Goal: Find specific page/section: Find specific page/section

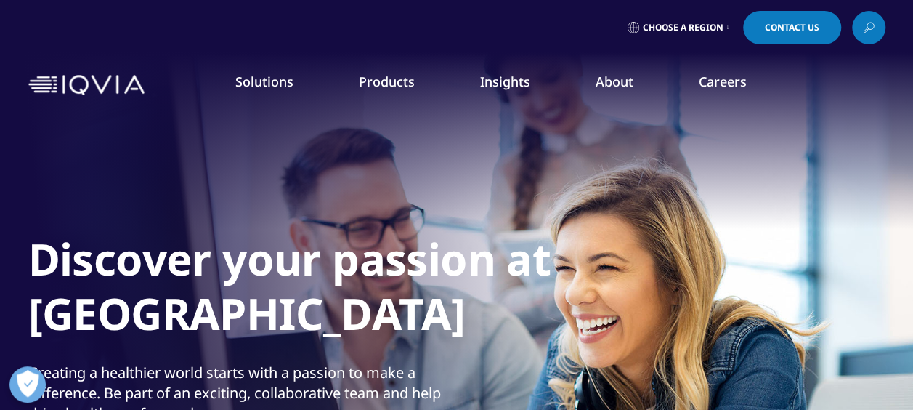
click at [721, 80] on link "Careers" at bounding box center [723, 81] width 48 height 17
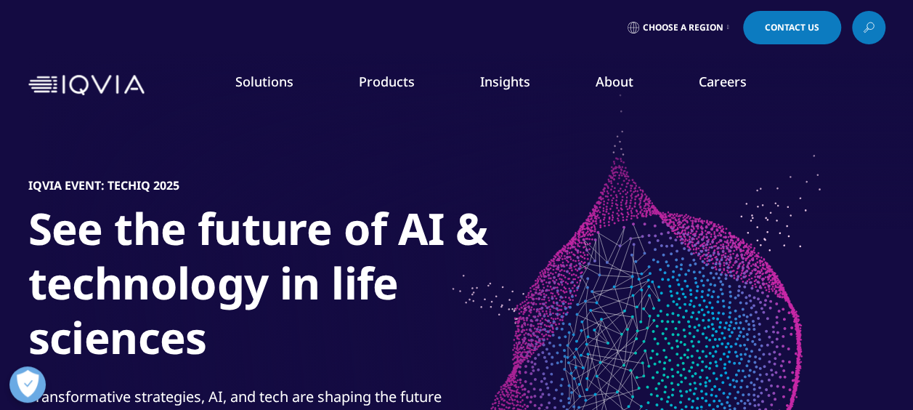
click at [721, 80] on link "Careers" at bounding box center [723, 81] width 48 height 17
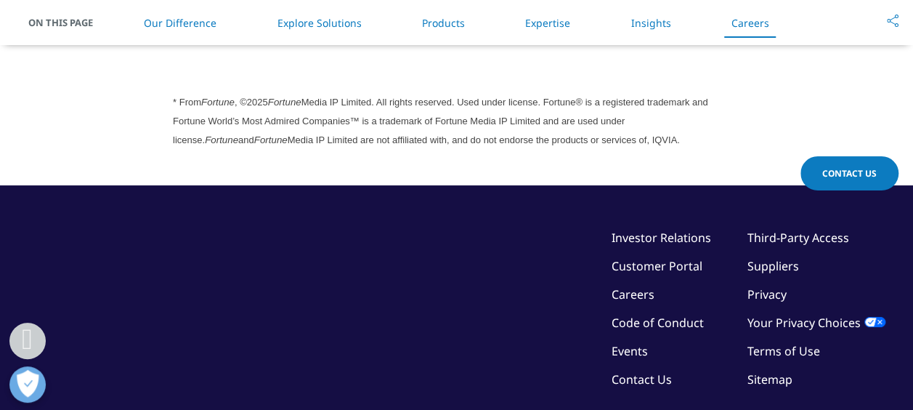
scroll to position [4115, 0]
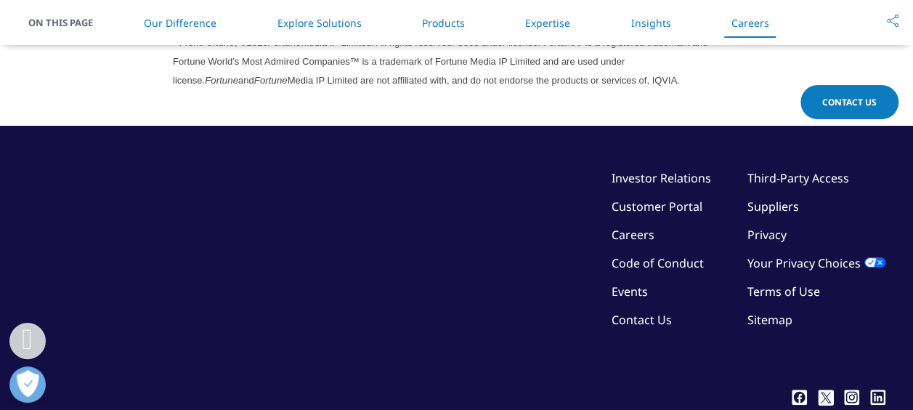
click at [645, 234] on link "Careers" at bounding box center [633, 235] width 43 height 16
